Goal: Transaction & Acquisition: Purchase product/service

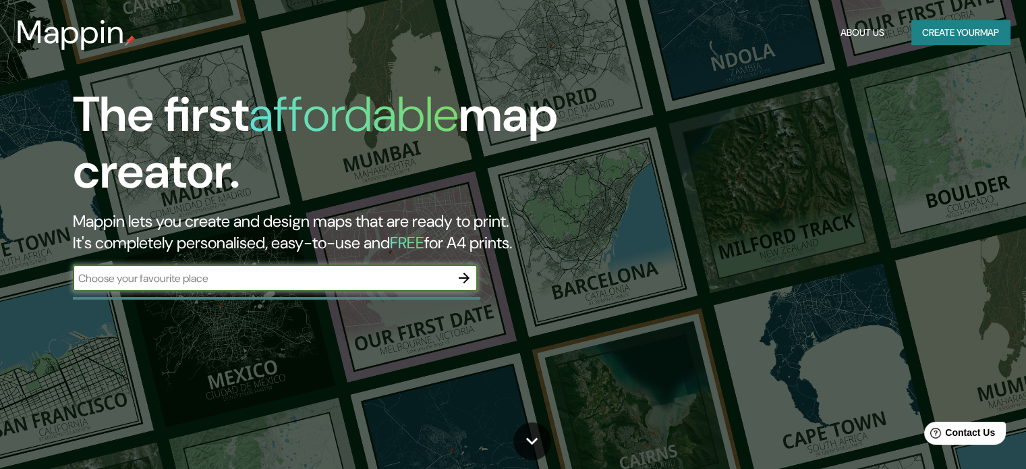
click at [454, 279] on button "button" at bounding box center [464, 277] width 27 height 27
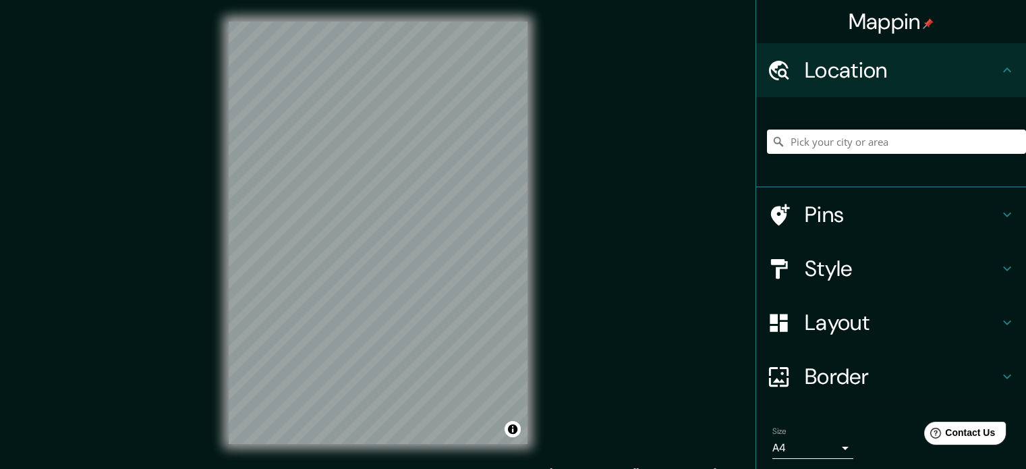
click at [860, 267] on h4 "Style" at bounding box center [902, 268] width 194 height 27
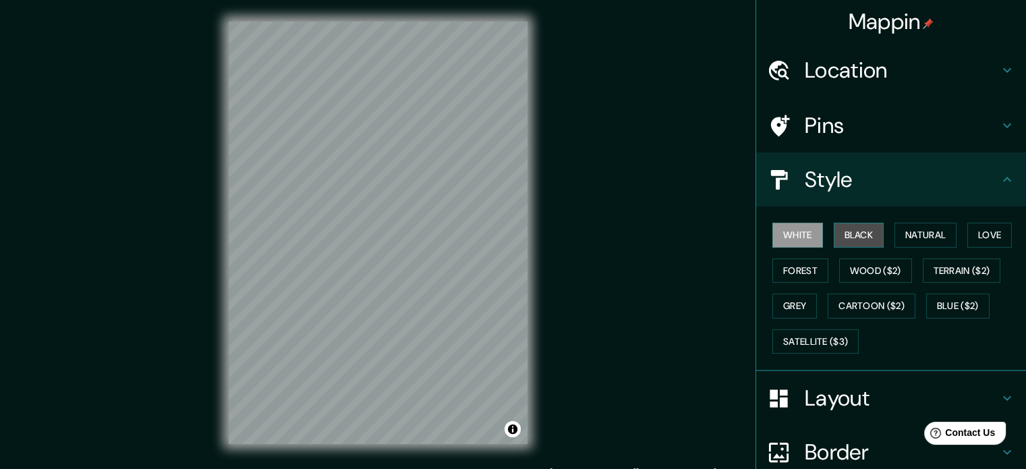
click at [866, 240] on button "Black" at bounding box center [859, 235] width 51 height 25
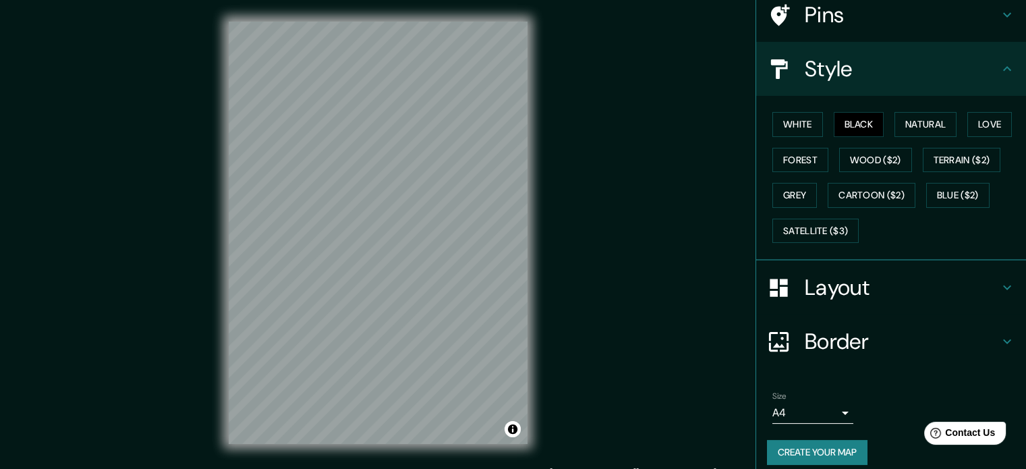
scroll to position [120, 0]
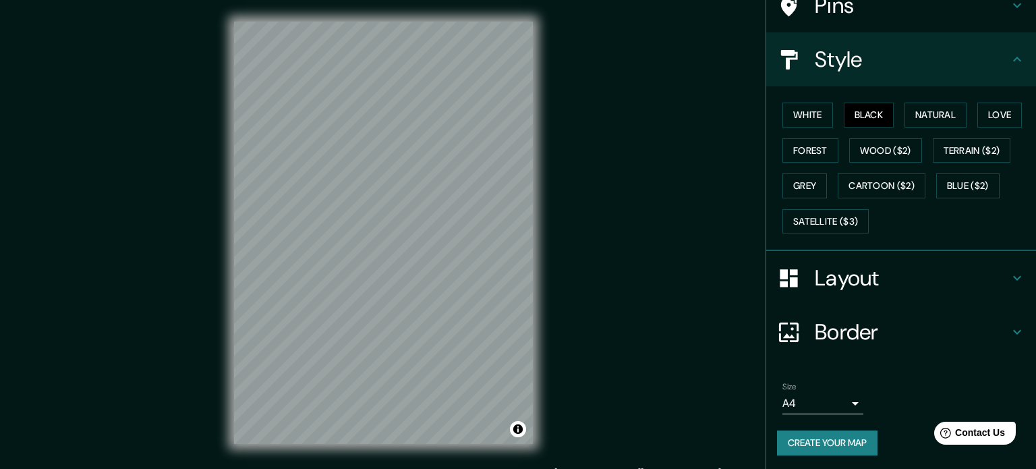
click at [819, 408] on body "Mappin Location Pins Style White Black Natural Love Forest Wood ($2) Terrain ($…" at bounding box center [518, 234] width 1036 height 469
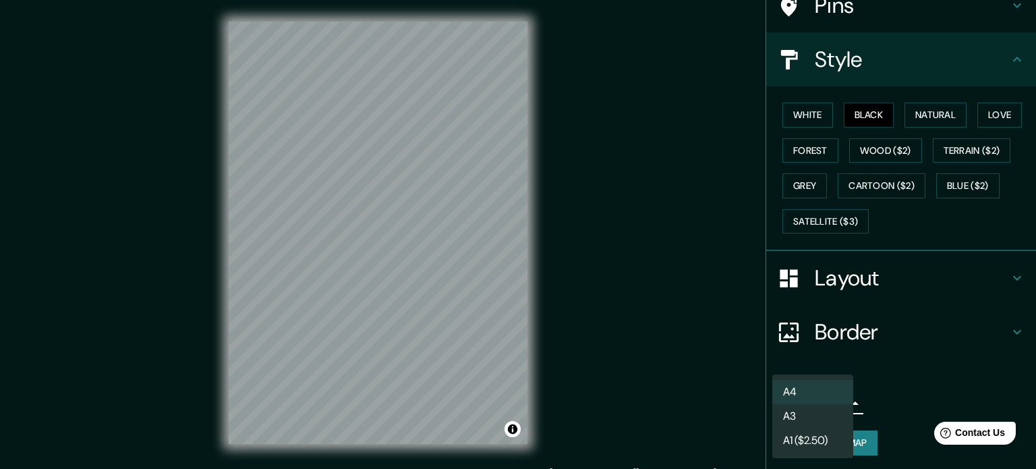
click at [809, 418] on li "A3" at bounding box center [813, 416] width 81 height 24
type input "a4"
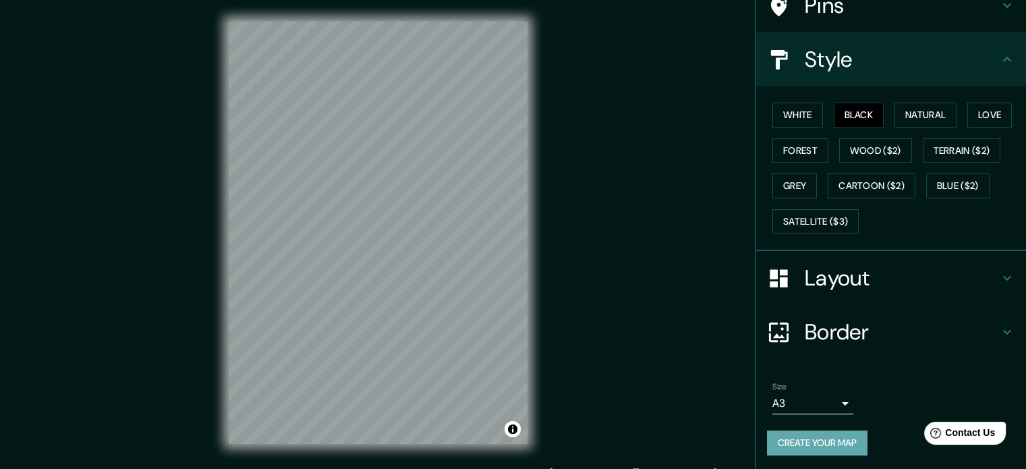
click at [822, 445] on button "Create your map" at bounding box center [817, 442] width 101 height 25
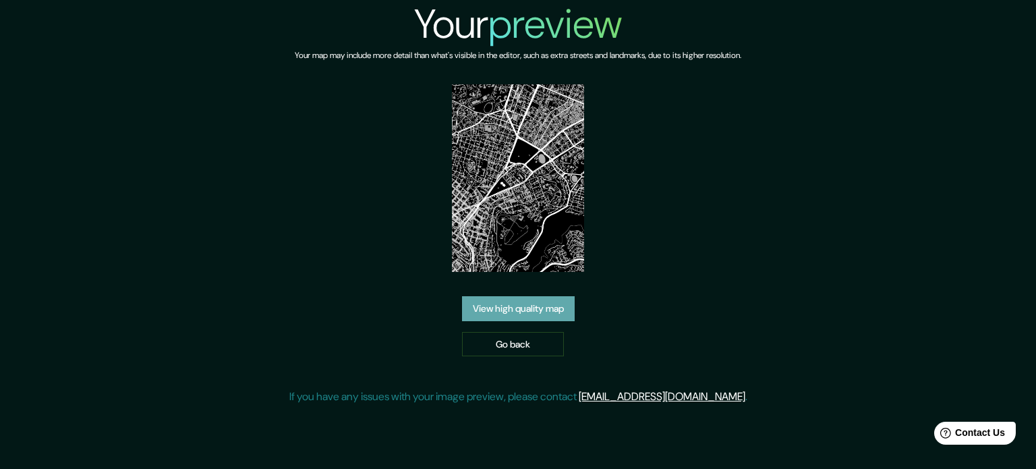
click at [513, 304] on link "View high quality map" at bounding box center [518, 308] width 113 height 25
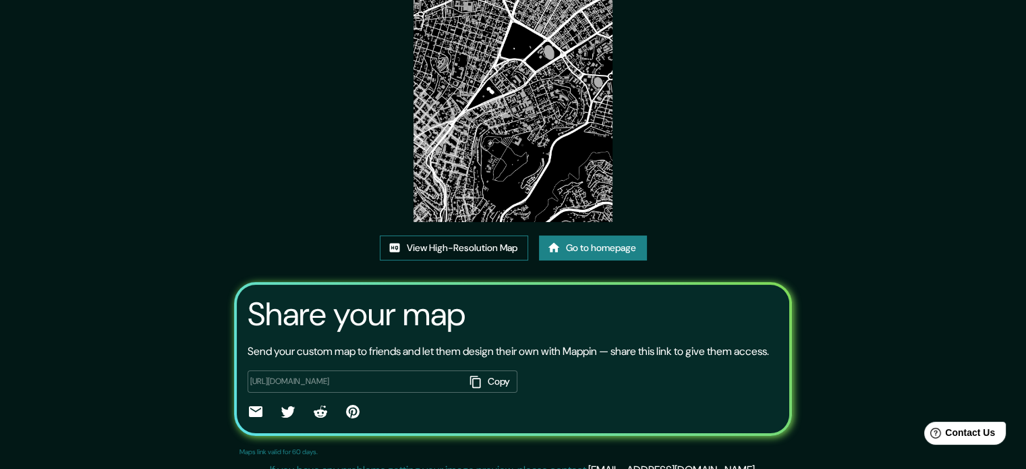
scroll to position [149, 0]
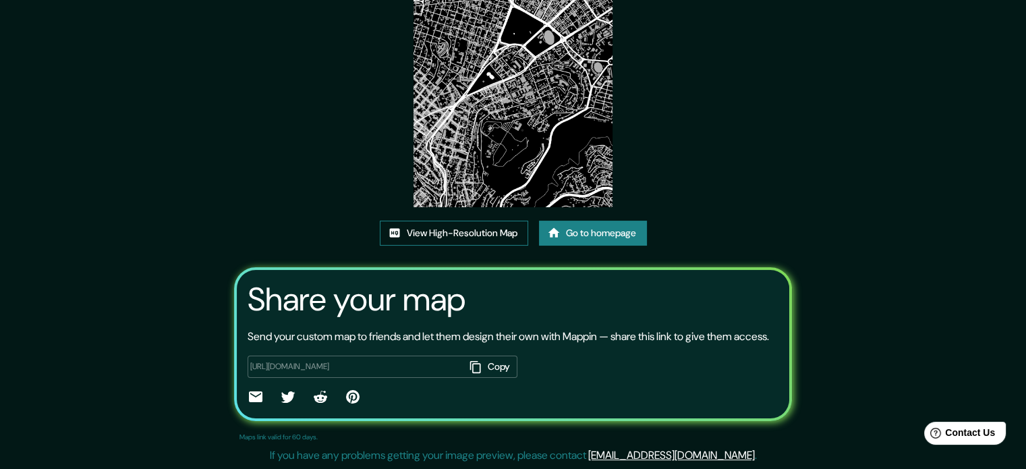
click at [488, 221] on link "View High-Resolution Map" at bounding box center [454, 233] width 148 height 25
